Goal: Task Accomplishment & Management: Manage account settings

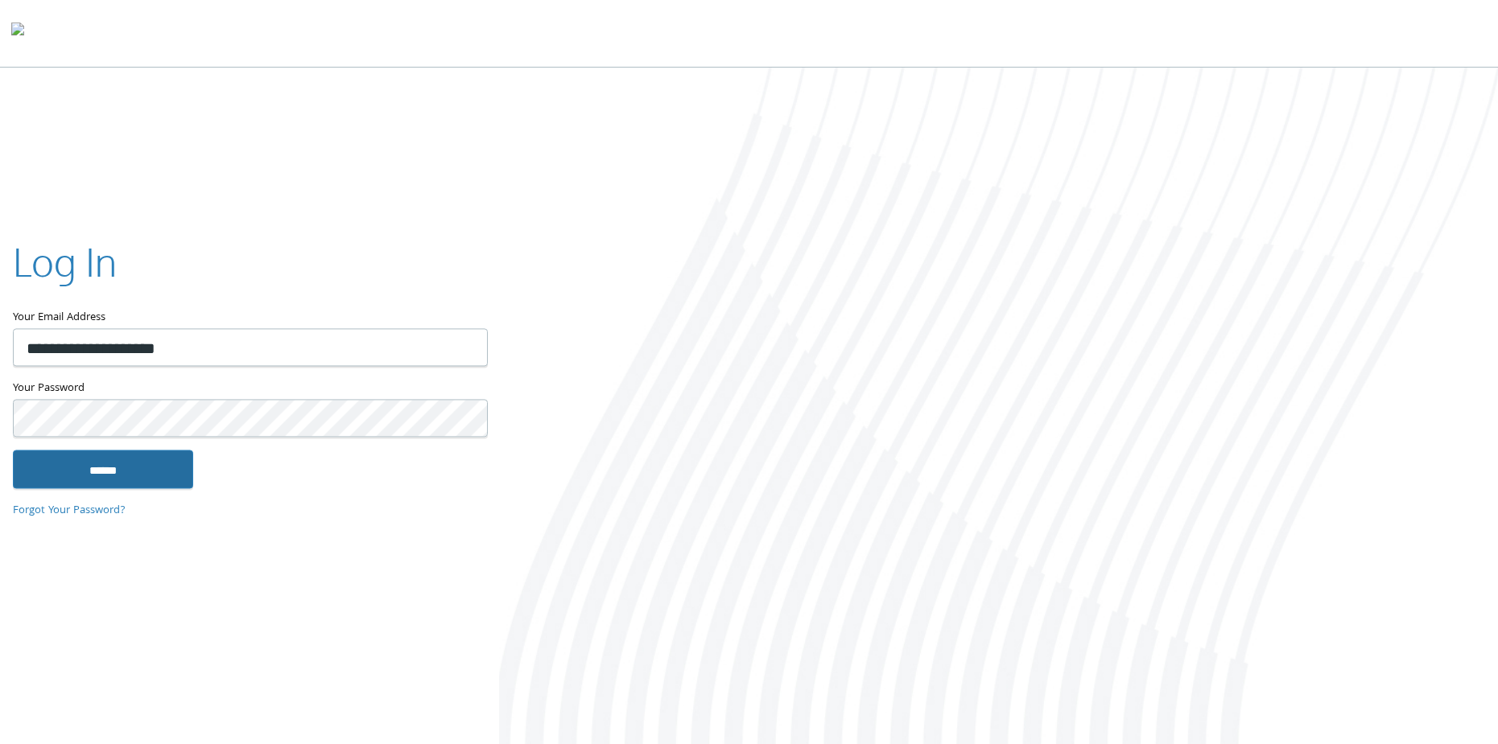
click at [128, 484] on input "******" at bounding box center [103, 469] width 180 height 39
type input "**********"
click at [131, 473] on input "******" at bounding box center [103, 469] width 180 height 39
click at [157, 475] on input "******" at bounding box center [103, 469] width 180 height 39
